Goal: Information Seeking & Learning: Find specific fact

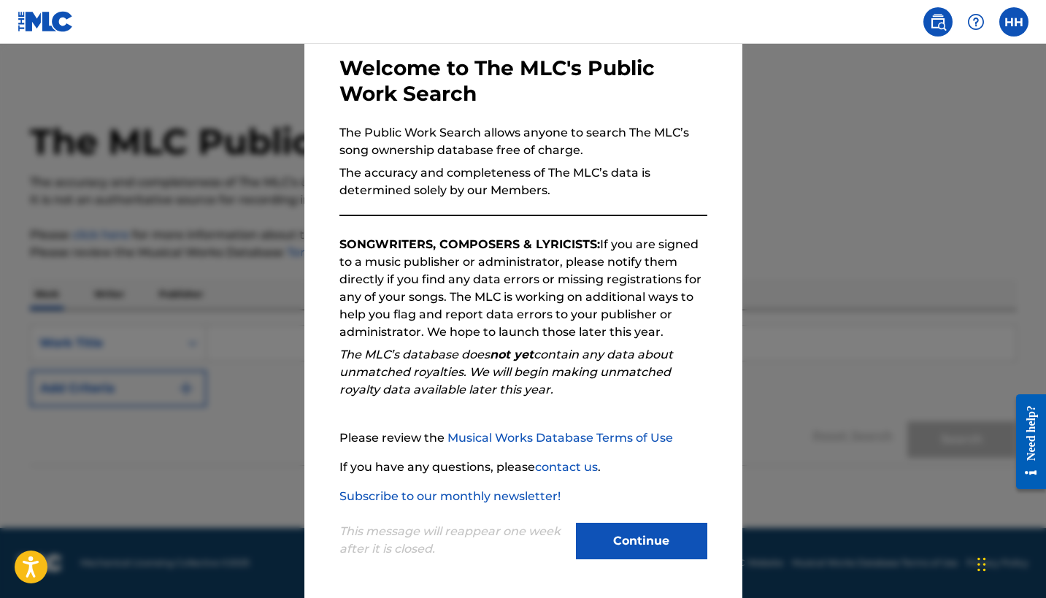
scroll to position [70, 0]
click at [631, 544] on button "Continue" at bounding box center [641, 541] width 131 height 36
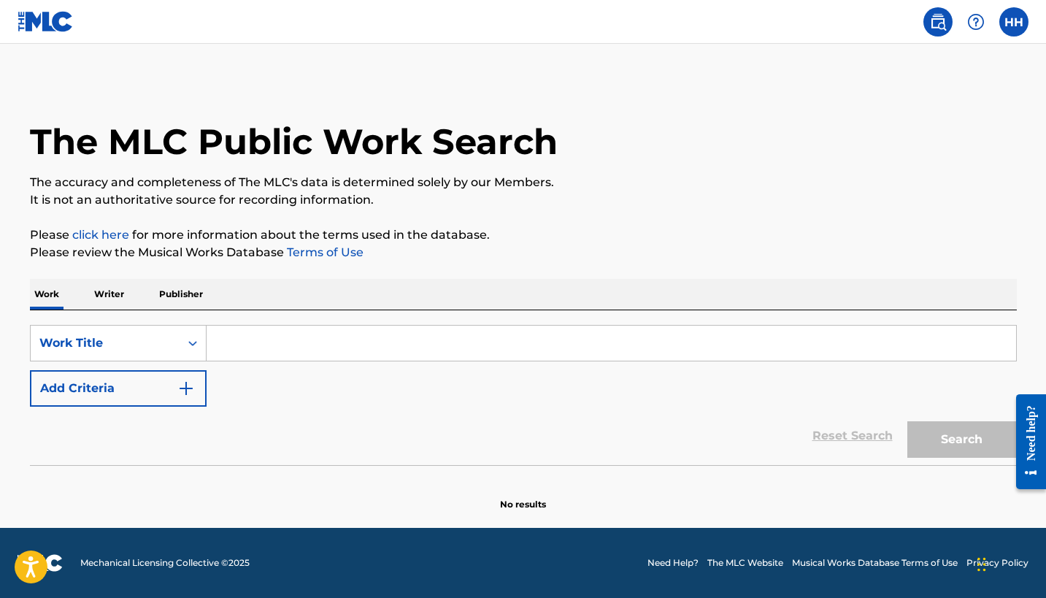
click at [196, 296] on p "Publisher" at bounding box center [181, 294] width 53 height 31
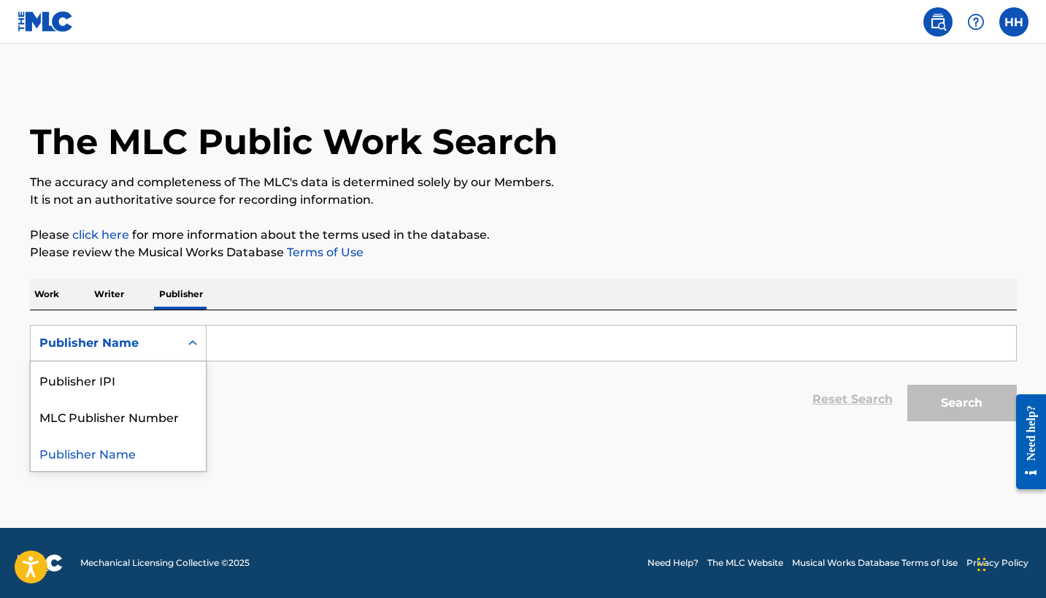
click at [178, 345] on div "Publisher Name" at bounding box center [105, 343] width 149 height 28
click at [138, 451] on div "Publisher Name" at bounding box center [118, 452] width 175 height 36
click at [108, 290] on p "Writer" at bounding box center [109, 294] width 39 height 31
click at [192, 344] on icon "Search Form" at bounding box center [192, 343] width 15 height 15
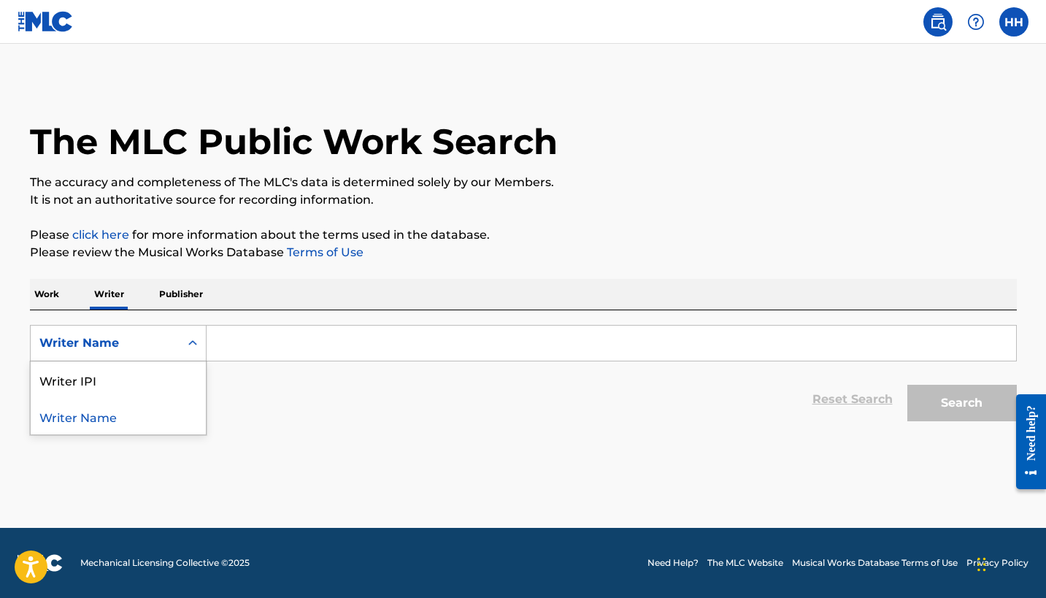
click at [171, 414] on div "Writer Name" at bounding box center [118, 416] width 175 height 36
click at [234, 342] on input "Search Form" at bounding box center [611, 342] width 809 height 35
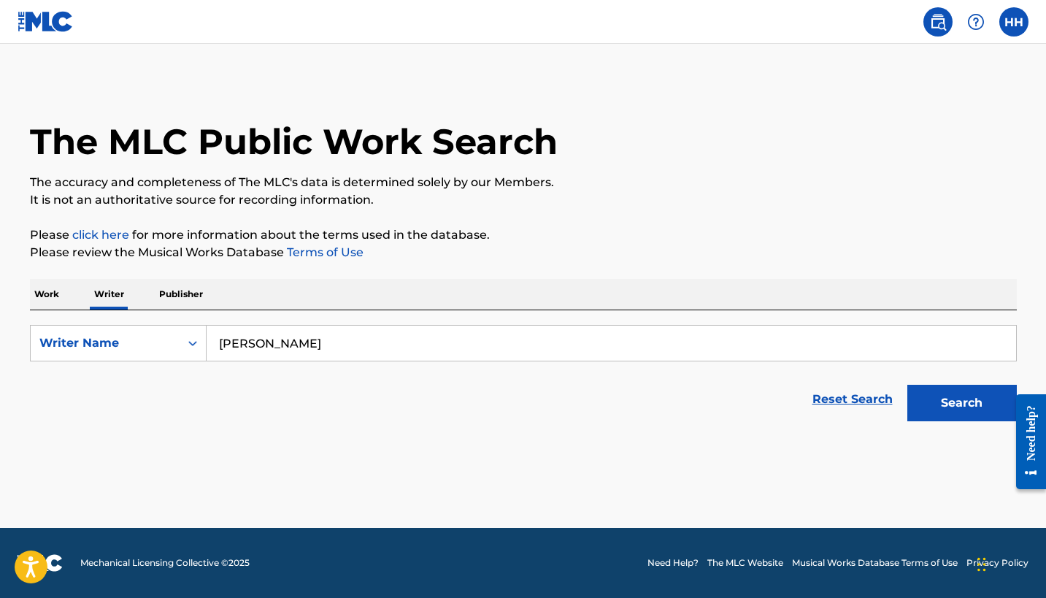
type input "[PERSON_NAME]"
click at [961, 403] on button "Search" at bounding box center [961, 403] width 109 height 36
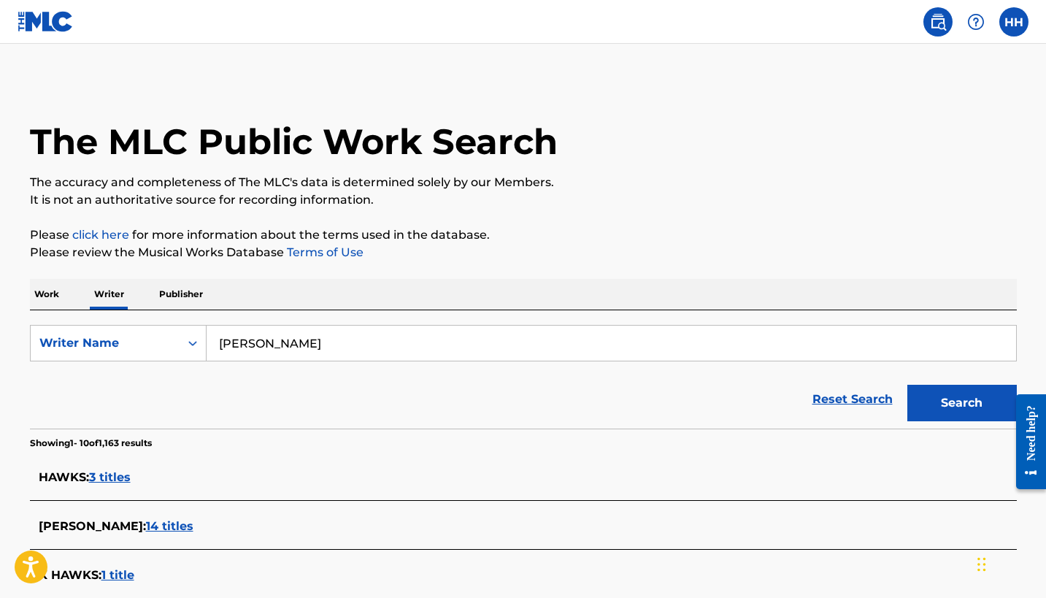
click at [127, 478] on span "3 titles" at bounding box center [110, 477] width 42 height 14
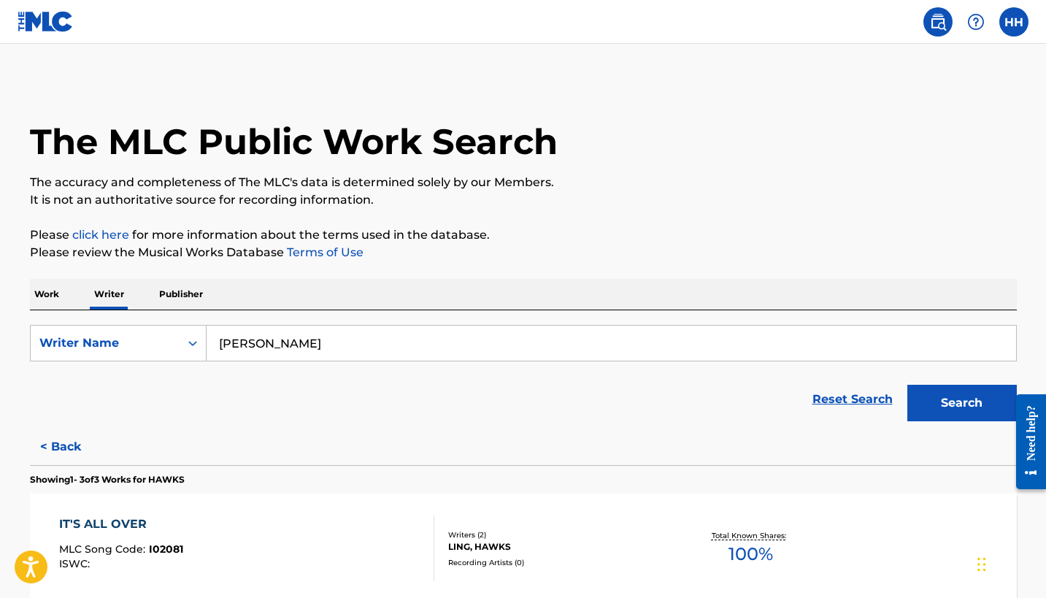
click at [52, 295] on p "Work" at bounding box center [47, 294] width 34 height 31
